Goal: Task Accomplishment & Management: Use online tool/utility

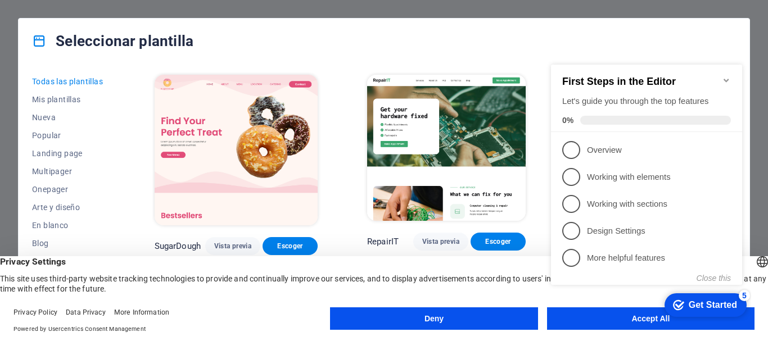
drag, startPoint x: 478, startPoint y: 320, endPoint x: 438, endPoint y: 309, distance: 41.3
click at [475, 317] on button "Deny" at bounding box center [433, 319] width 207 height 22
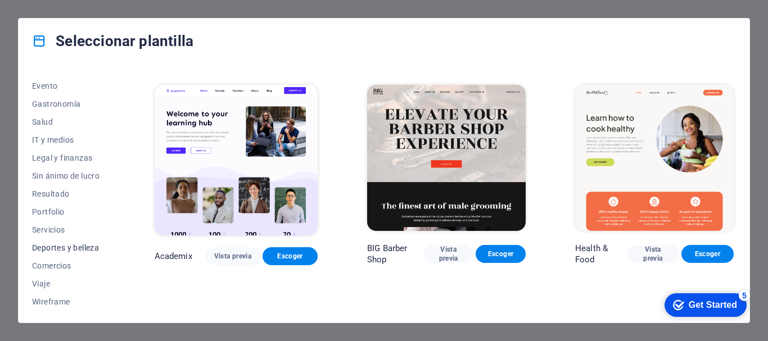
scroll to position [213, 0]
click at [52, 229] on span "Servicios" at bounding box center [68, 228] width 73 height 9
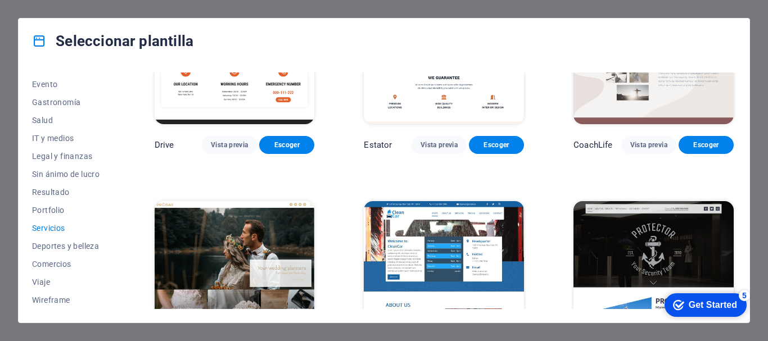
scroll to position [562, 0]
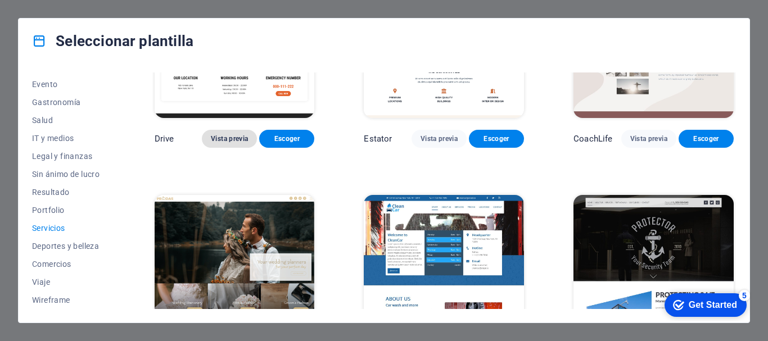
click at [232, 134] on span "Vista previa" at bounding box center [229, 138] width 37 height 9
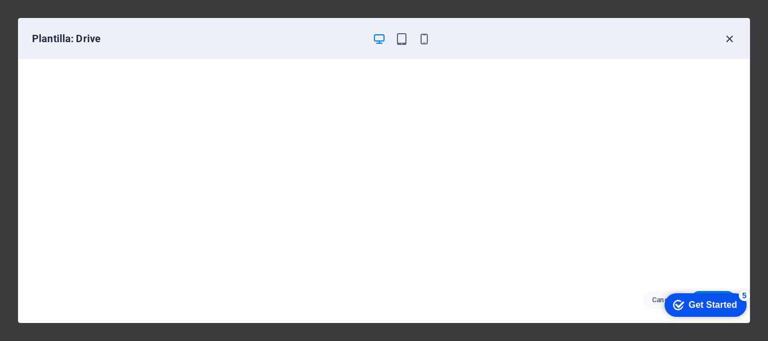
click at [729, 39] on icon "button" at bounding box center [729, 39] width 13 height 13
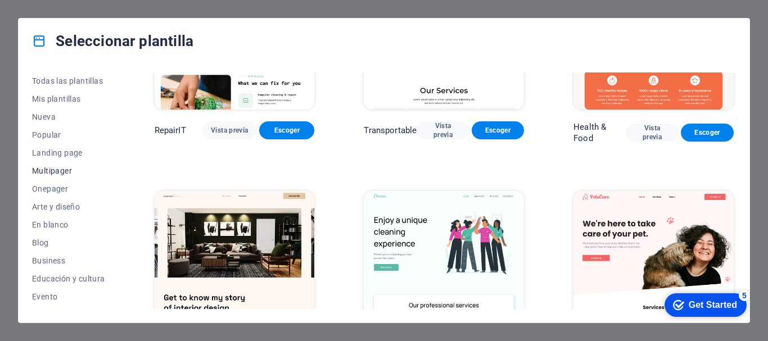
scroll to position [0, 0]
click at [53, 131] on span "Popular" at bounding box center [68, 135] width 73 height 9
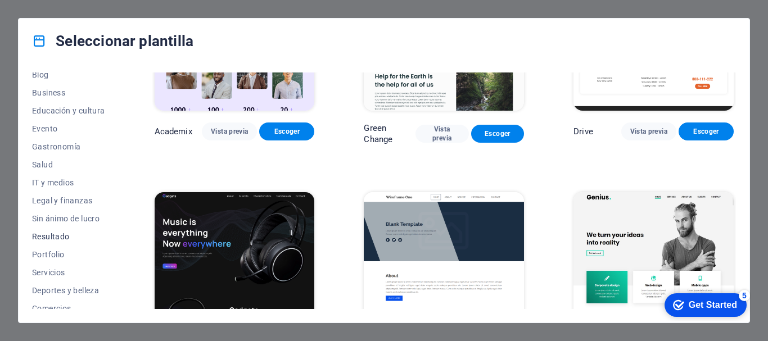
scroll to position [213, 0]
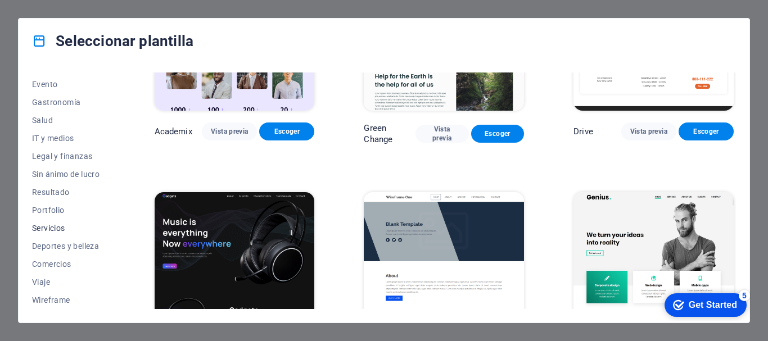
click at [60, 232] on span "Servicios" at bounding box center [68, 228] width 73 height 9
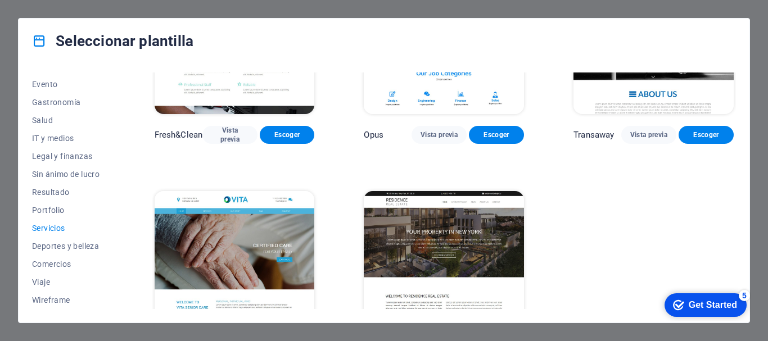
scroll to position [1295, 0]
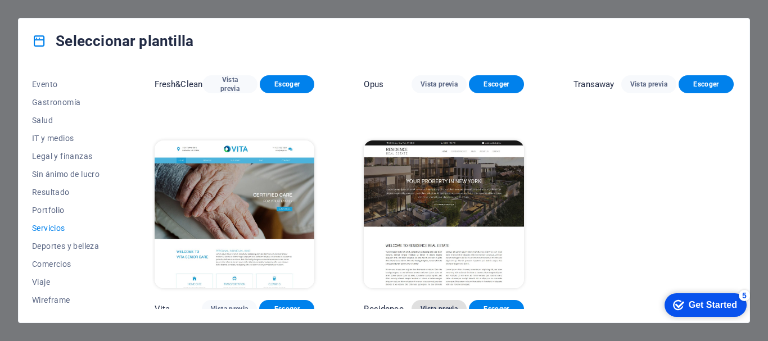
click at [446, 305] on span "Vista previa" at bounding box center [439, 309] width 37 height 9
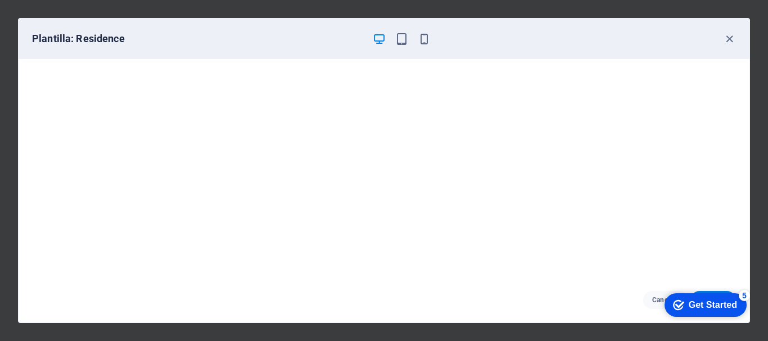
click at [719, 309] on div "Get Started" at bounding box center [713, 305] width 48 height 10
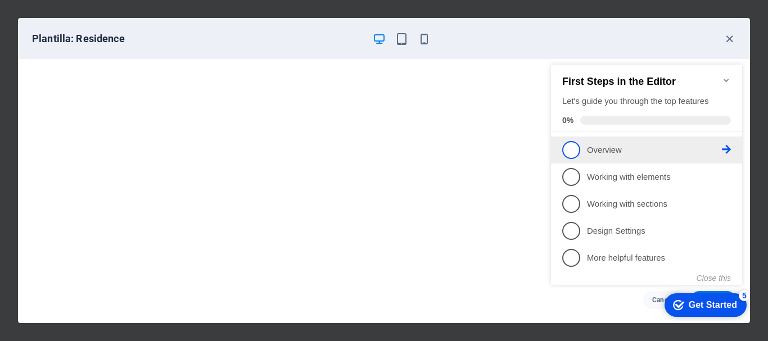
click at [617, 151] on p "Overview - incomplete" at bounding box center [654, 151] width 135 height 12
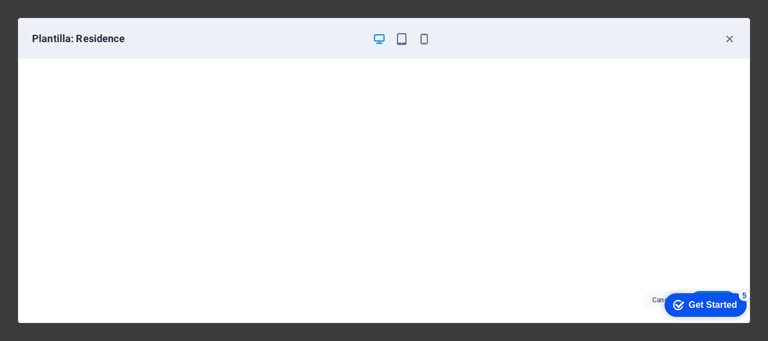
click at [706, 304] on div "Get Started" at bounding box center [713, 305] width 48 height 10
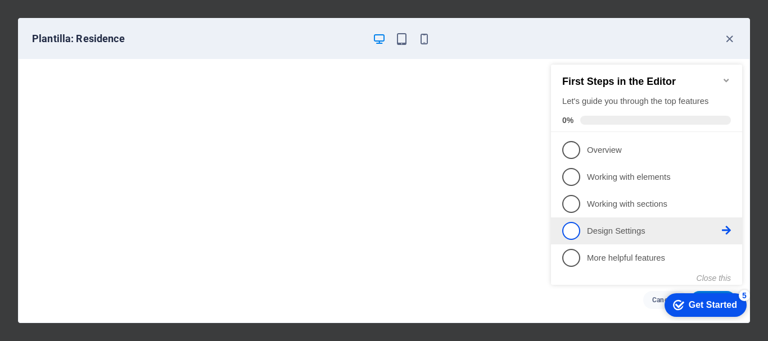
click at [632, 232] on p "Design Settings - incomplete" at bounding box center [654, 231] width 135 height 12
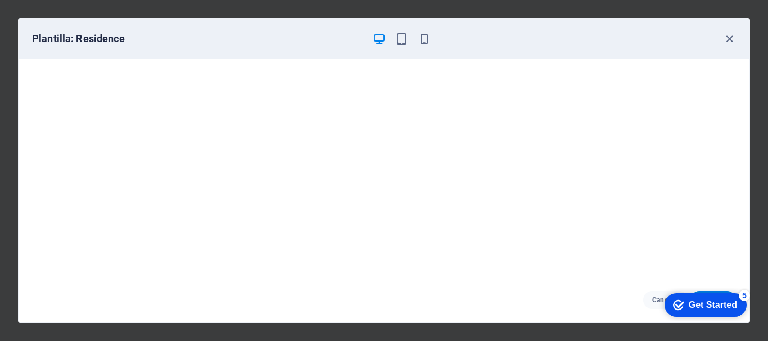
click at [689, 300] on div "Get Started" at bounding box center [713, 305] width 48 height 10
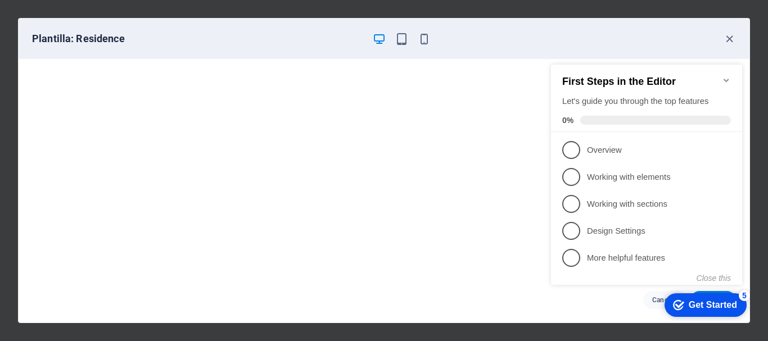
click at [724, 77] on icon "Minimize checklist" at bounding box center [726, 80] width 9 height 9
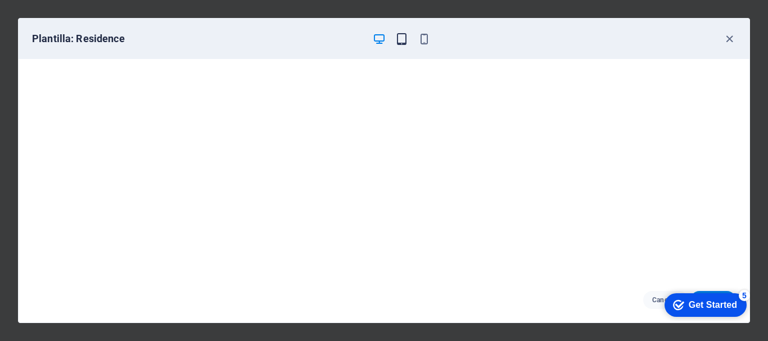
click at [396, 40] on icon "button" at bounding box center [401, 39] width 13 height 13
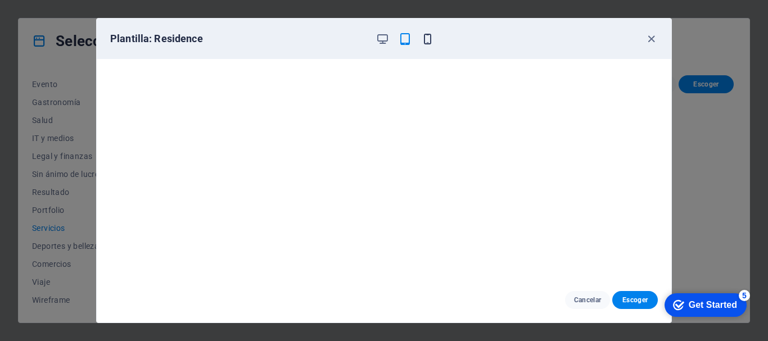
click at [421, 43] on icon "button" at bounding box center [427, 39] width 13 height 13
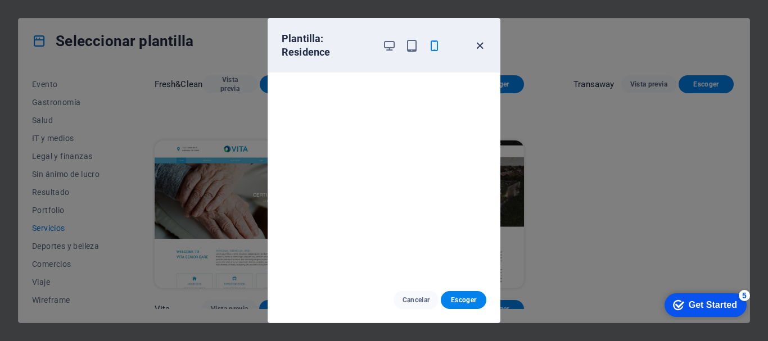
click at [480, 39] on icon "button" at bounding box center [479, 45] width 13 height 13
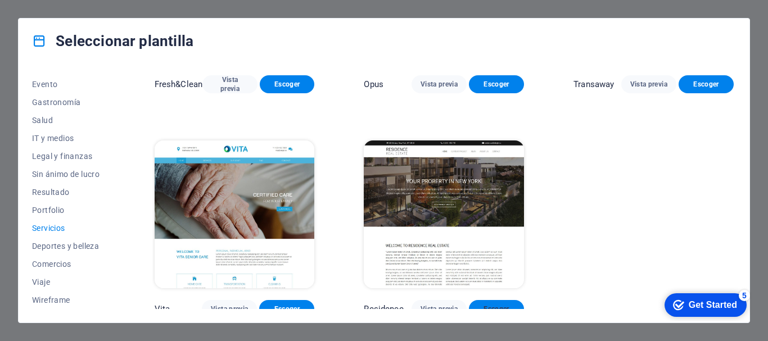
click at [478, 305] on span "Escoger" at bounding box center [496, 309] width 37 height 9
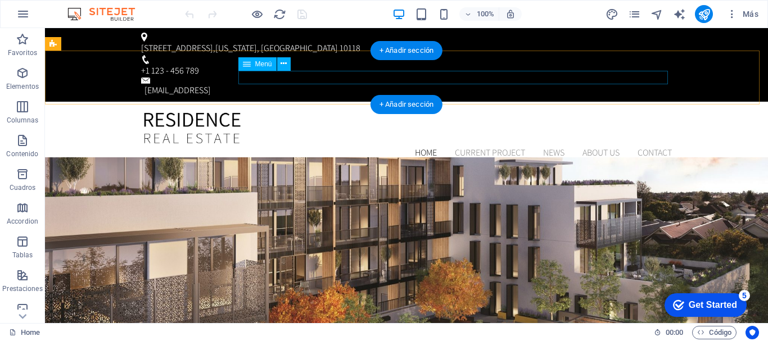
click at [428, 146] on nav "Home Current Project News About us Contact" at bounding box center [406, 152] width 531 height 13
click at [427, 146] on nav "Home Current Project News About us Contact" at bounding box center [406, 152] width 531 height 13
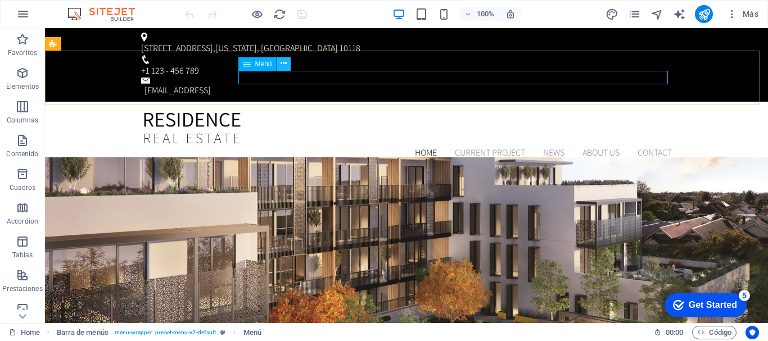
click at [279, 65] on button at bounding box center [283, 63] width 13 height 13
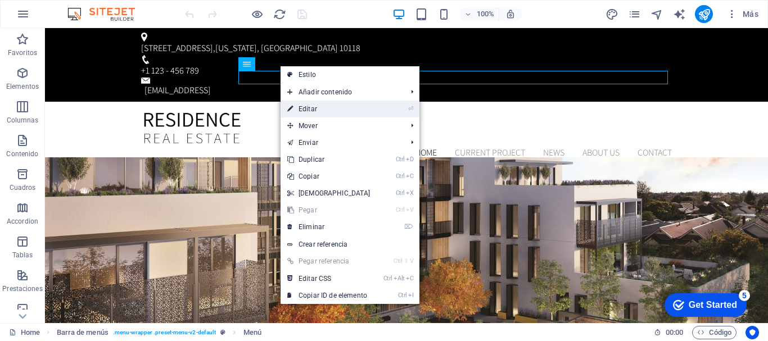
click at [303, 109] on link "⏎ Editar" at bounding box center [329, 109] width 97 height 17
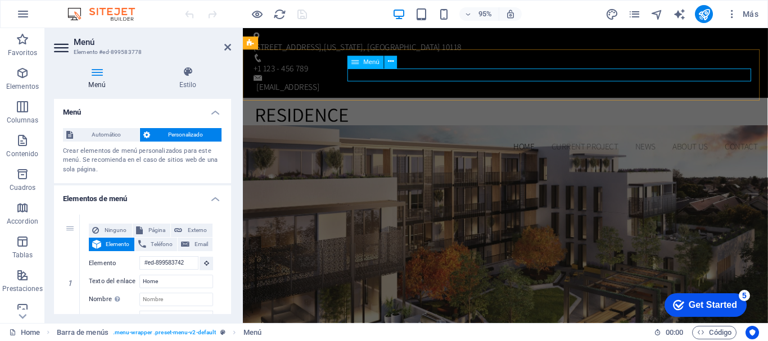
click at [529, 146] on nav "Home Current Project News About us Contact" at bounding box center [519, 152] width 531 height 13
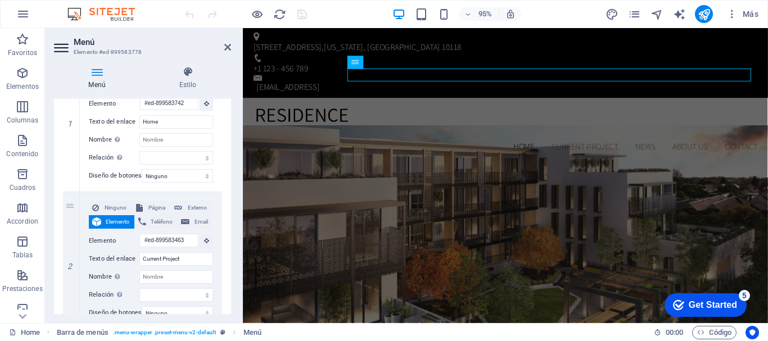
scroll to position [56, 0]
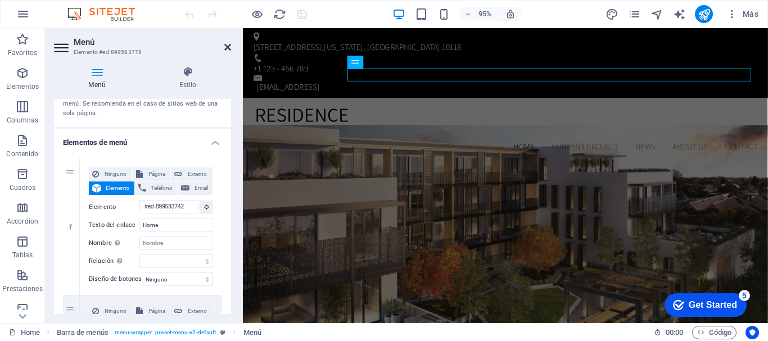
click at [225, 49] on icon at bounding box center [227, 47] width 7 height 9
